Goal: Task Accomplishment & Management: Use online tool/utility

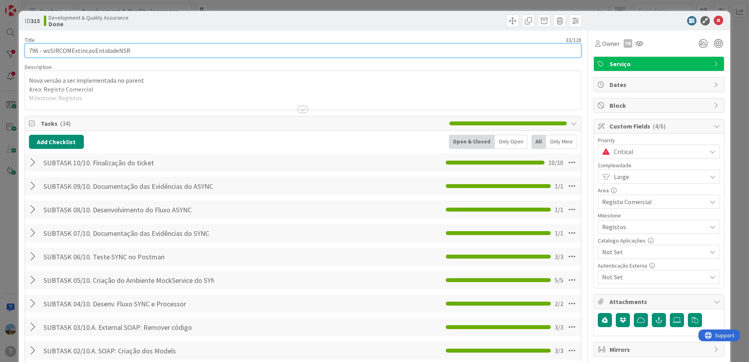
drag, startPoint x: 154, startPoint y: 52, endPoint x: 43, endPoint y: 47, distance: 110.9
click at [43, 47] on input "796 - wsSIRCOMExtincaoEntidadeNSR" at bounding box center [303, 50] width 556 height 14
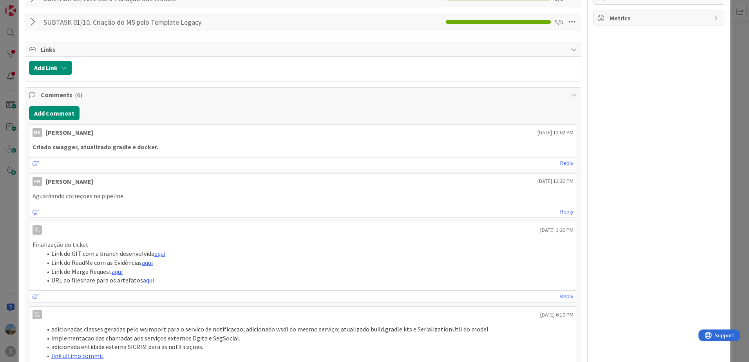
scroll to position [352, 0]
click at [44, 109] on button "Add Comment" at bounding box center [54, 113] width 51 height 14
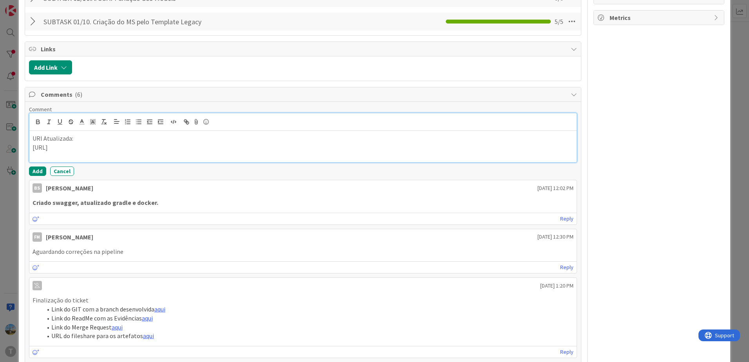
click at [33, 164] on div "Comment URl Atualizada: [URL] Add Cancel" at bounding box center [303, 141] width 548 height 70
click at [34, 167] on button "Add" at bounding box center [37, 170] width 17 height 9
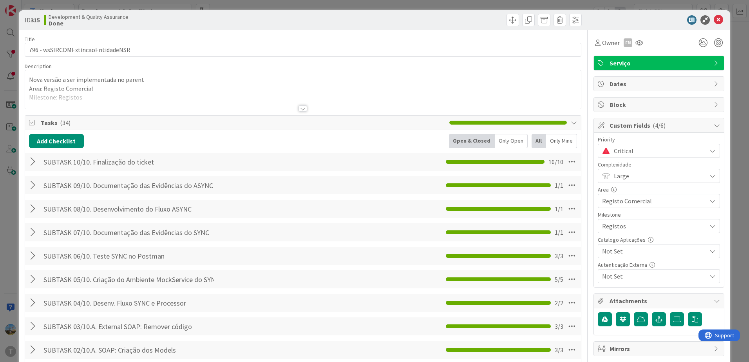
scroll to position [0, 0]
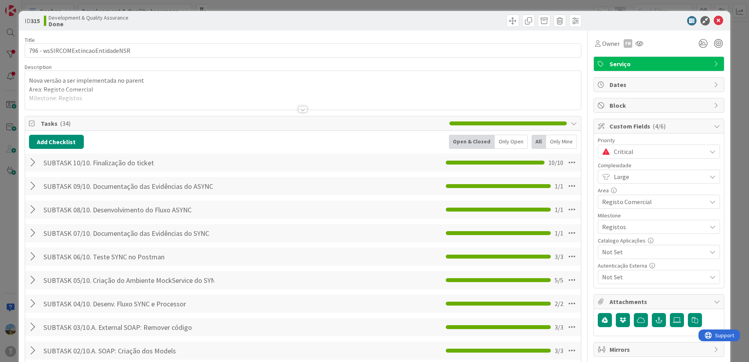
click at [641, 155] on span "Critical" at bounding box center [658, 151] width 88 height 11
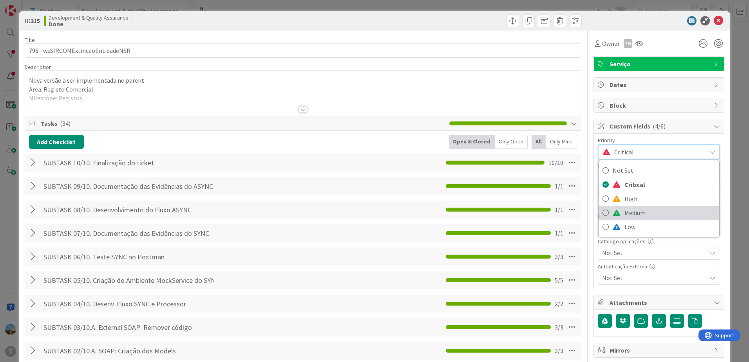
click at [631, 210] on span "Medium" at bounding box center [669, 213] width 91 height 12
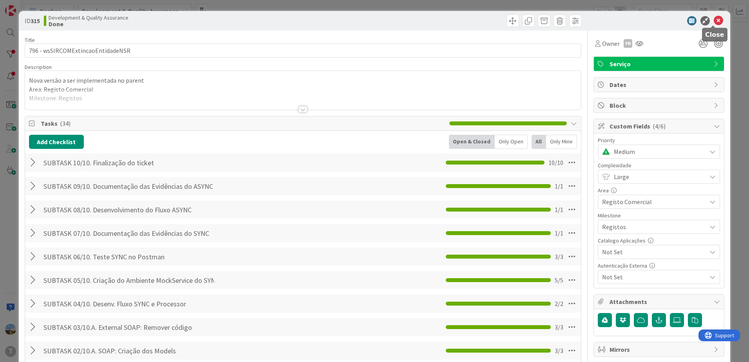
click at [715, 23] on icon at bounding box center [717, 20] width 9 height 9
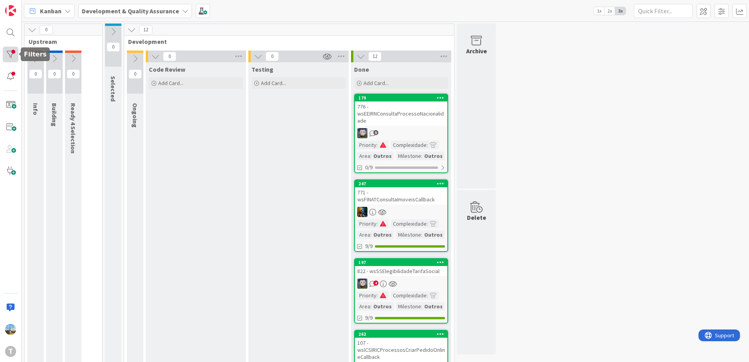
click at [6, 51] on div at bounding box center [11, 55] width 16 height 16
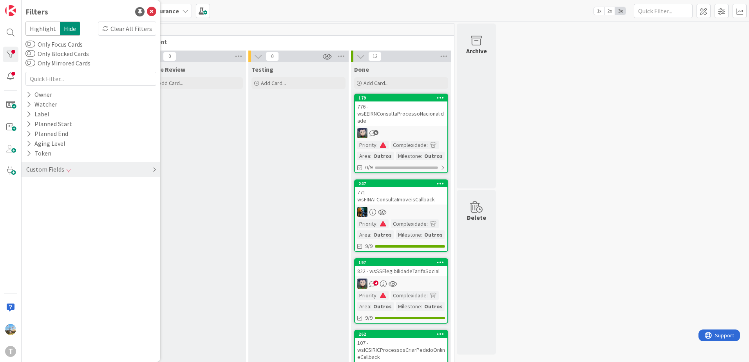
click at [84, 170] on div "Custom Fields" at bounding box center [91, 169] width 139 height 14
click at [138, 183] on icon at bounding box center [137, 184] width 5 height 5
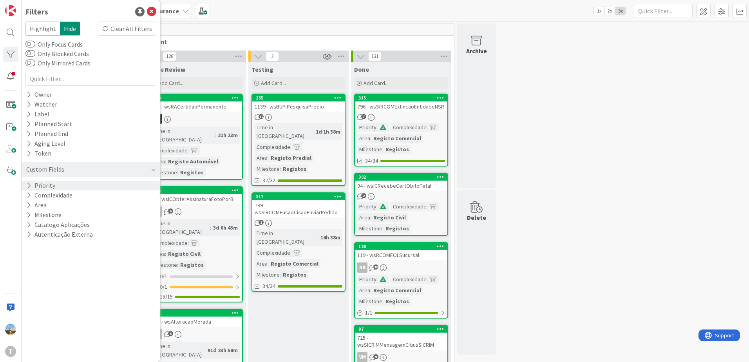
click at [119, 186] on div "Priority" at bounding box center [91, 186] width 139 height 10
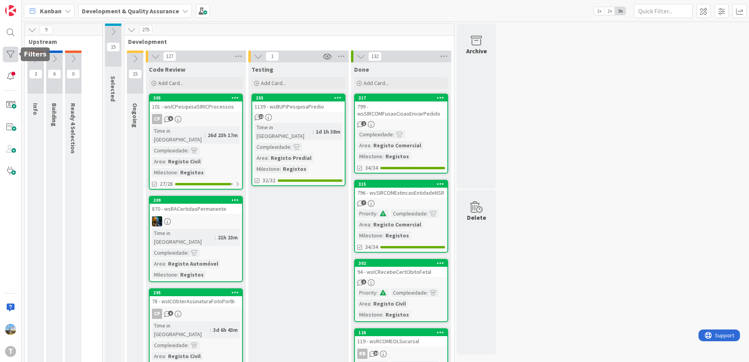
click at [13, 59] on div at bounding box center [11, 55] width 16 height 16
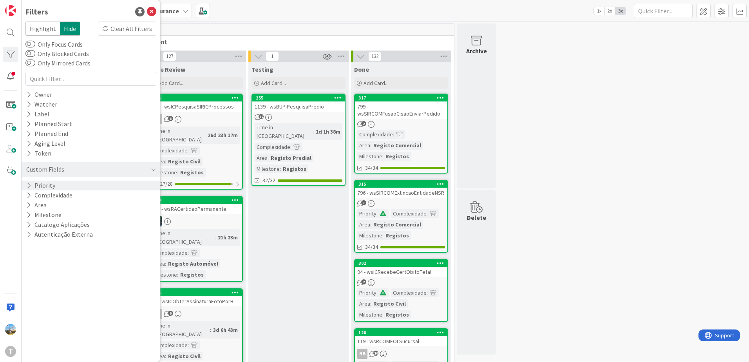
click at [63, 184] on div "Priority" at bounding box center [91, 186] width 139 height 10
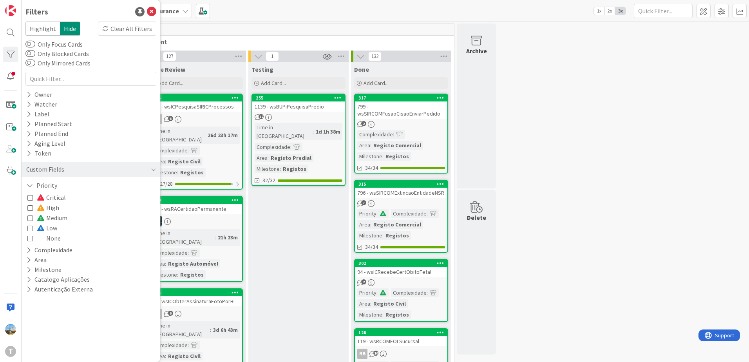
click at [58, 196] on span "Critical" at bounding box center [51, 197] width 29 height 10
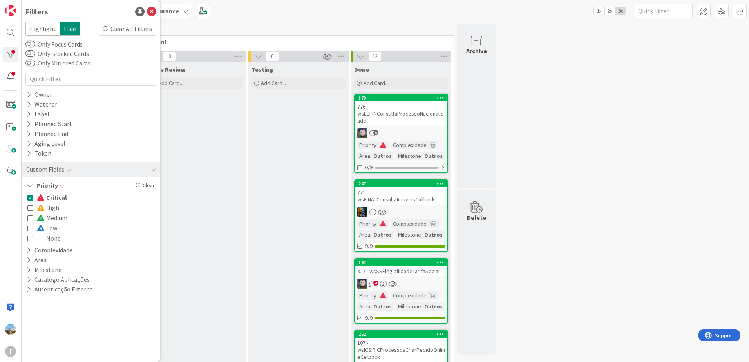
drag, startPoint x: 297, startPoint y: 197, endPoint x: 301, endPoint y: 192, distance: 6.4
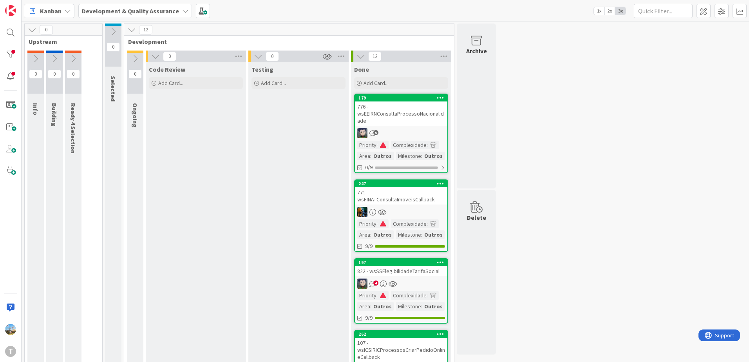
click at [385, 133] on div "5" at bounding box center [401, 133] width 92 height 10
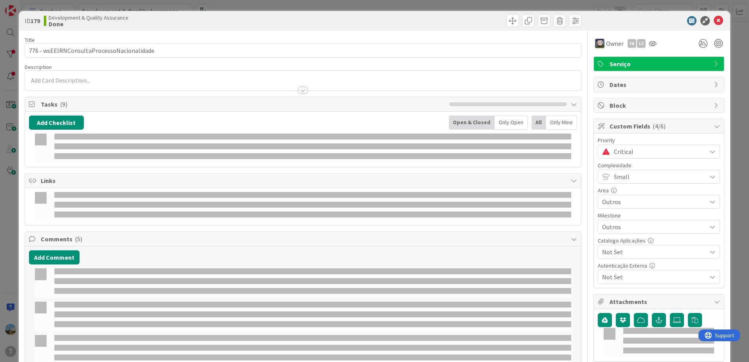
select select "java"
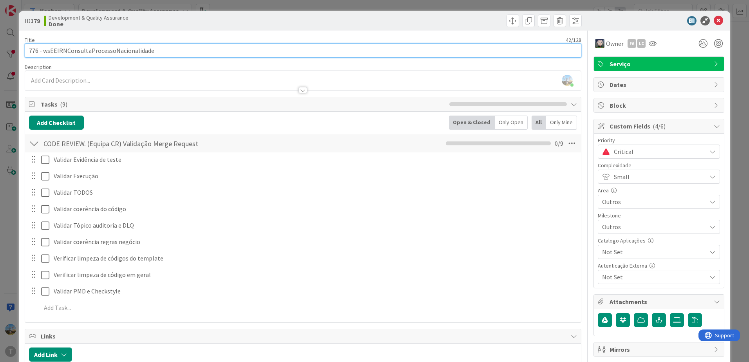
drag, startPoint x: 187, startPoint y: 50, endPoint x: 43, endPoint y: 68, distance: 144.8
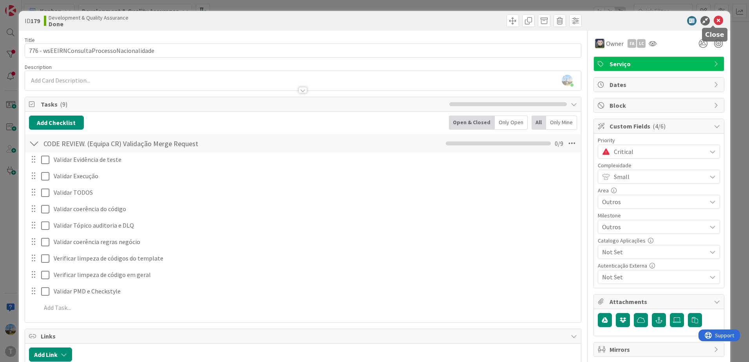
click at [715, 21] on icon at bounding box center [717, 20] width 9 height 9
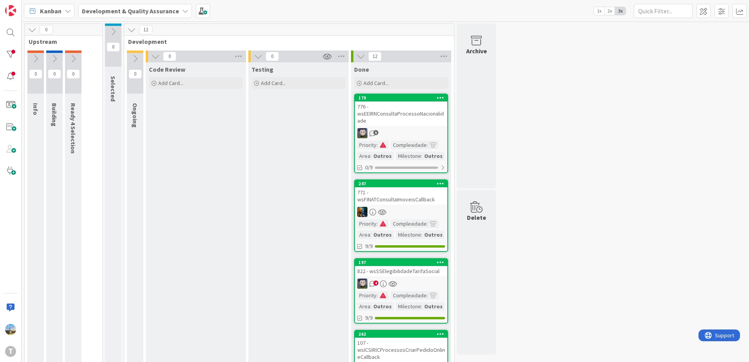
click at [423, 201] on div "771 - wsFINATConsultaImoveisCallback" at bounding box center [401, 195] width 92 height 17
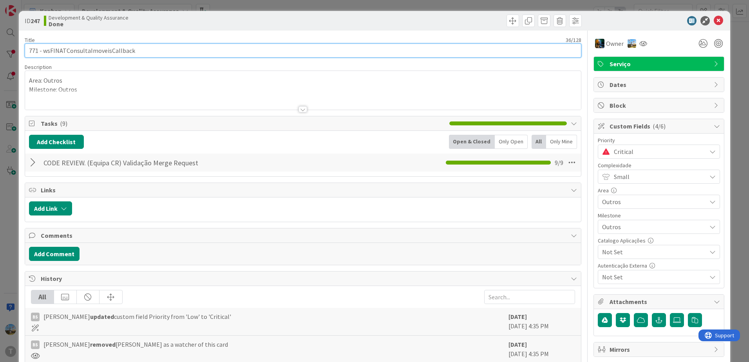
drag, startPoint x: 136, startPoint y: 46, endPoint x: 43, endPoint y: 48, distance: 93.6
click at [43, 48] on input "771 - wsFINATConsultaImoveisCallback" at bounding box center [303, 50] width 556 height 14
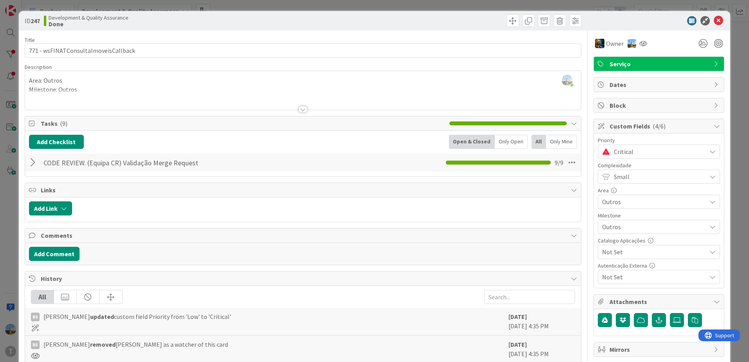
click at [712, 14] on div "ID 247 Development & Quality Assurance Done" at bounding box center [374, 21] width 711 height 20
click at [713, 21] on icon at bounding box center [717, 20] width 9 height 9
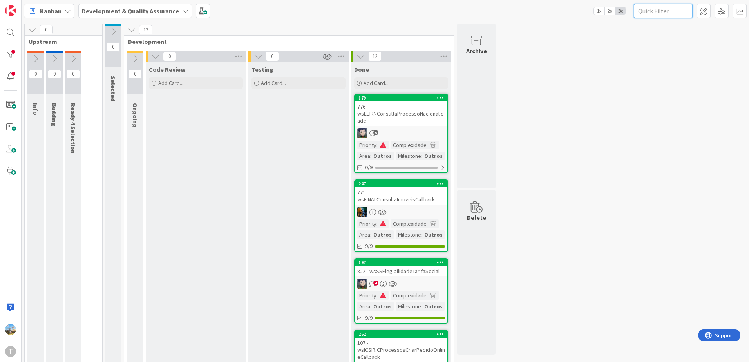
click at [654, 10] on input "text" at bounding box center [663, 11] width 59 height 14
click at [5, 78] on div at bounding box center [11, 77] width 16 height 16
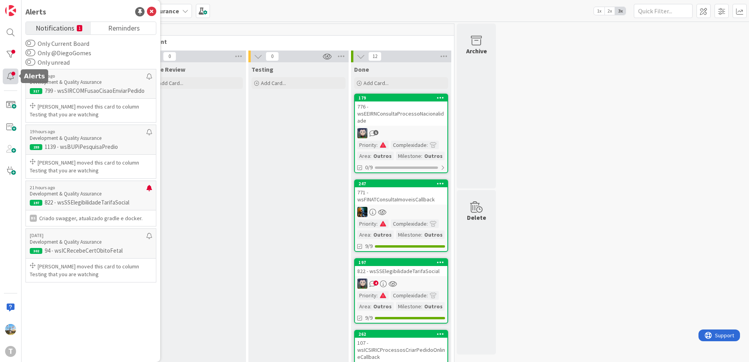
click at [6, 69] on div at bounding box center [11, 77] width 16 height 16
click at [10, 58] on div at bounding box center [11, 55] width 16 height 16
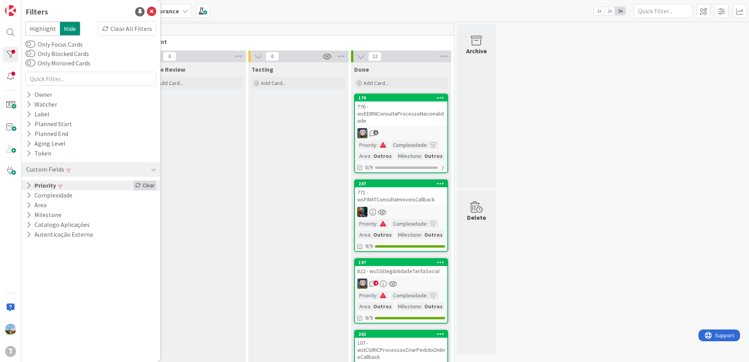
click at [139, 183] on icon at bounding box center [137, 184] width 5 height 5
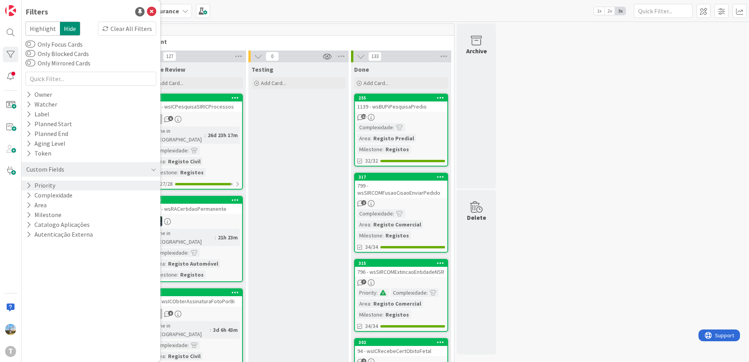
click at [50, 186] on button "Priority" at bounding box center [40, 186] width 31 height 10
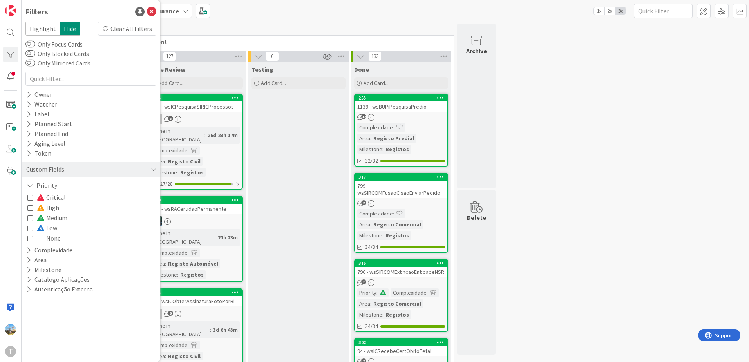
click at [58, 199] on span "Critical" at bounding box center [51, 197] width 29 height 10
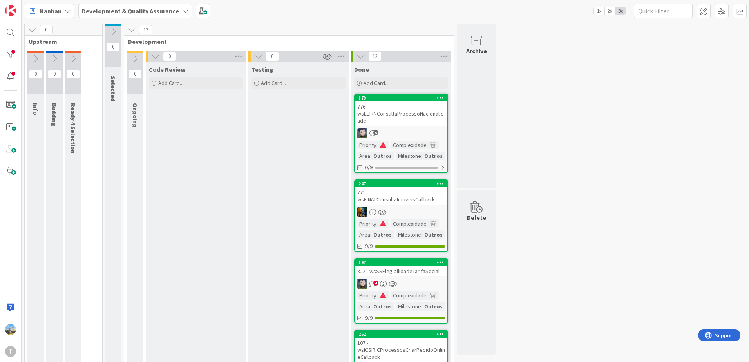
click at [418, 278] on div "4" at bounding box center [401, 283] width 92 height 10
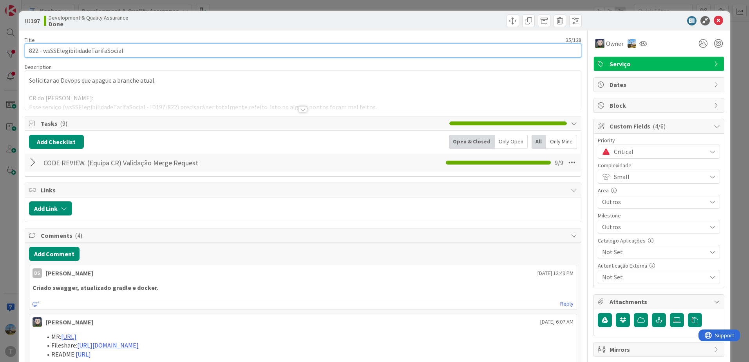
drag, startPoint x: 141, startPoint y: 53, endPoint x: 43, endPoint y: 47, distance: 98.1
click at [43, 47] on input "822 - wsSSElegibilidadeTarifaSocial" at bounding box center [303, 50] width 556 height 14
